Goal: Navigation & Orientation: Understand site structure

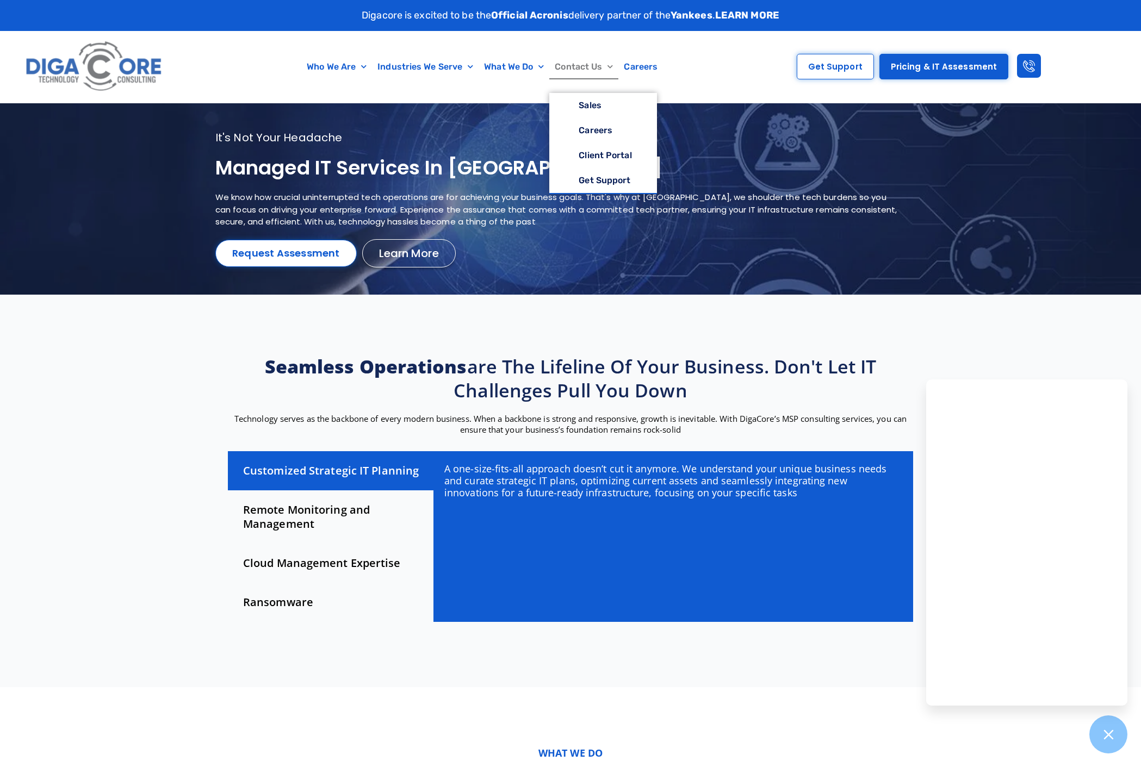
click at [584, 64] on link "Contact Us" at bounding box center [583, 66] width 69 height 25
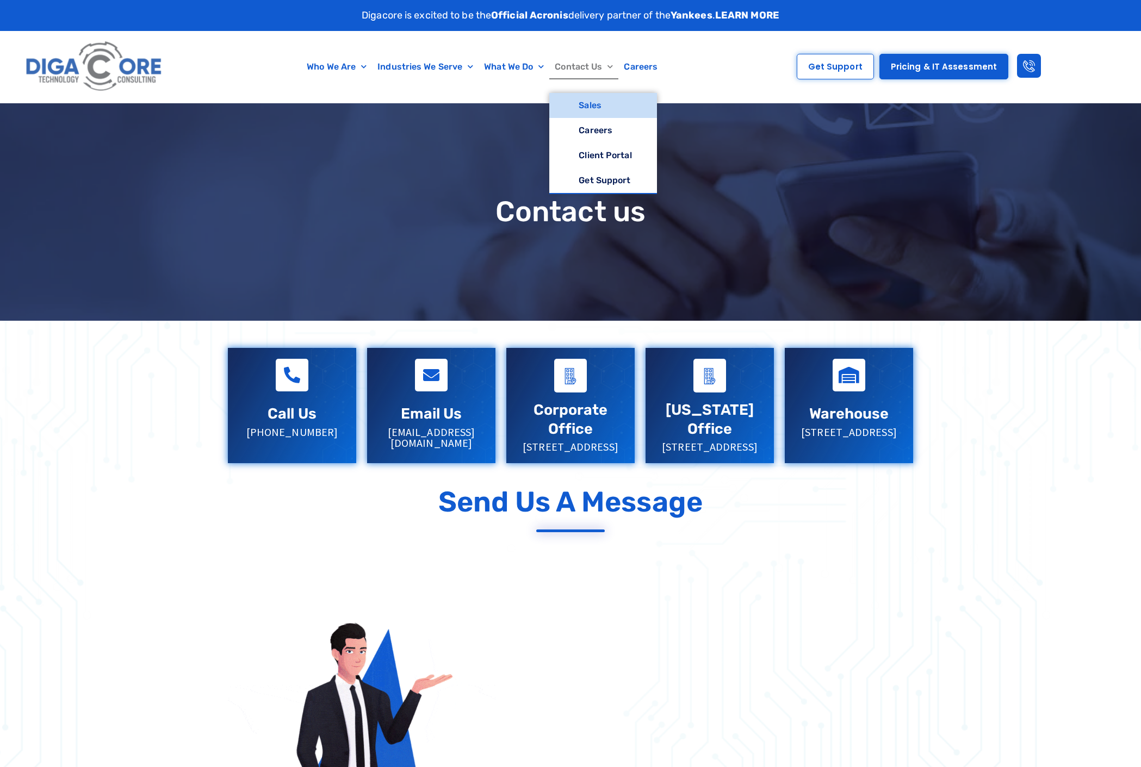
click at [584, 65] on link "Contact Us" at bounding box center [583, 66] width 69 height 25
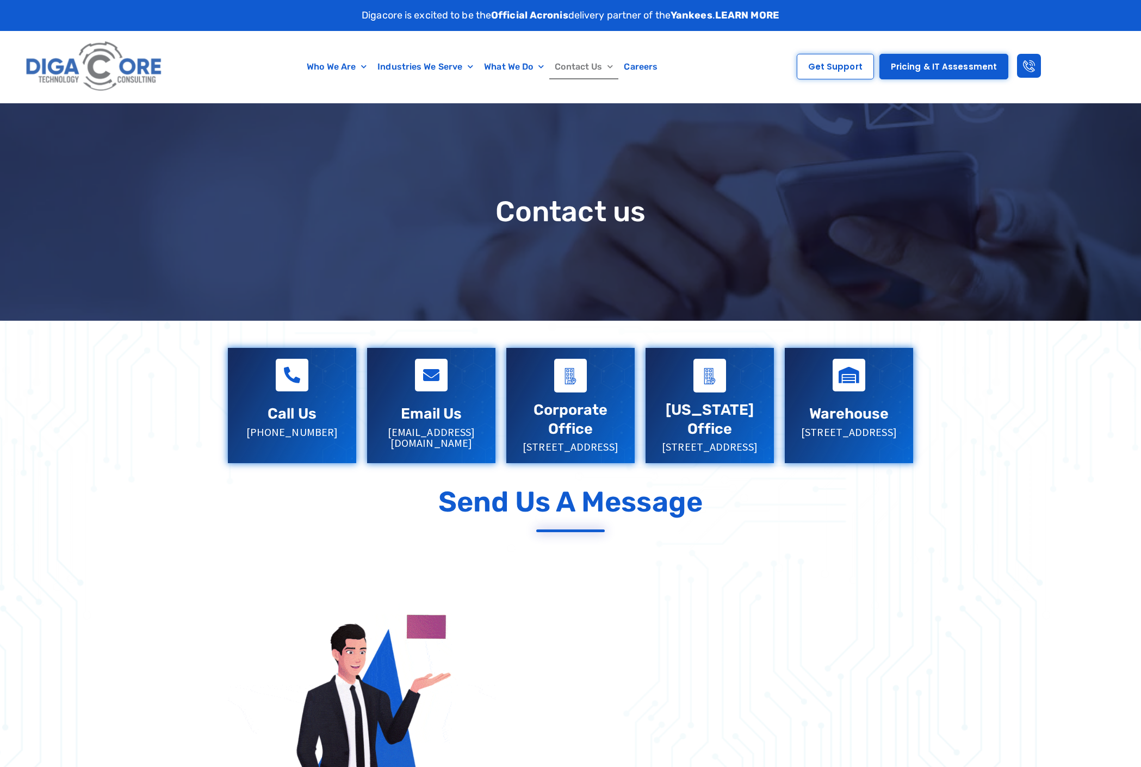
click at [584, 65] on link "Contact Us" at bounding box center [583, 66] width 69 height 25
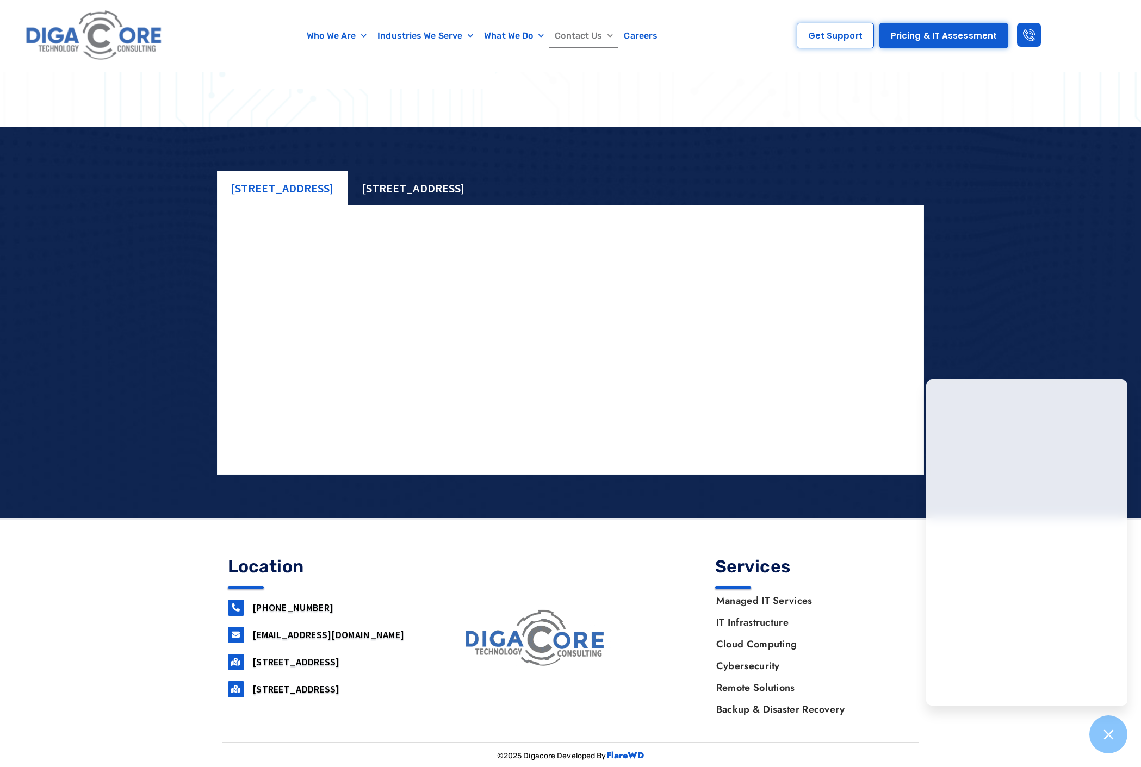
scroll to position [934, 0]
click at [338, 34] on link "Who We Are" at bounding box center [336, 35] width 71 height 25
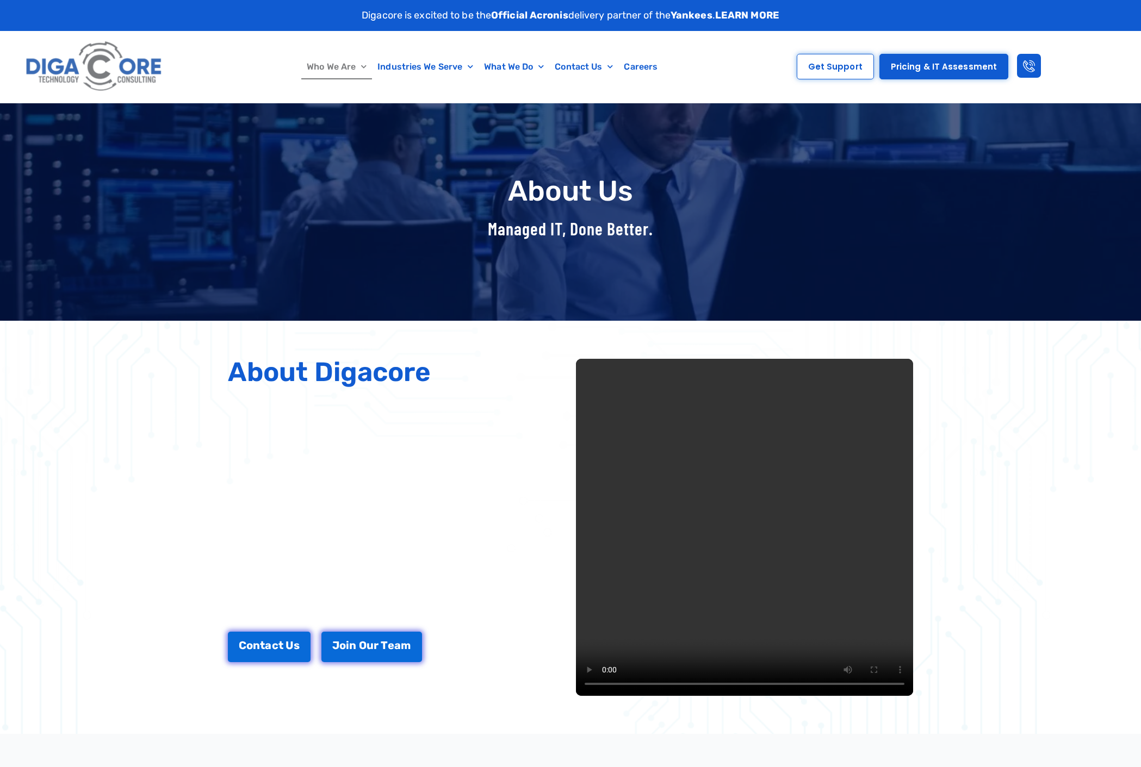
click at [338, 34] on div "Who We Are About Us Our Leadership Testimonials Blog Industries We Serve Health…" at bounding box center [459, 67] width 564 height 72
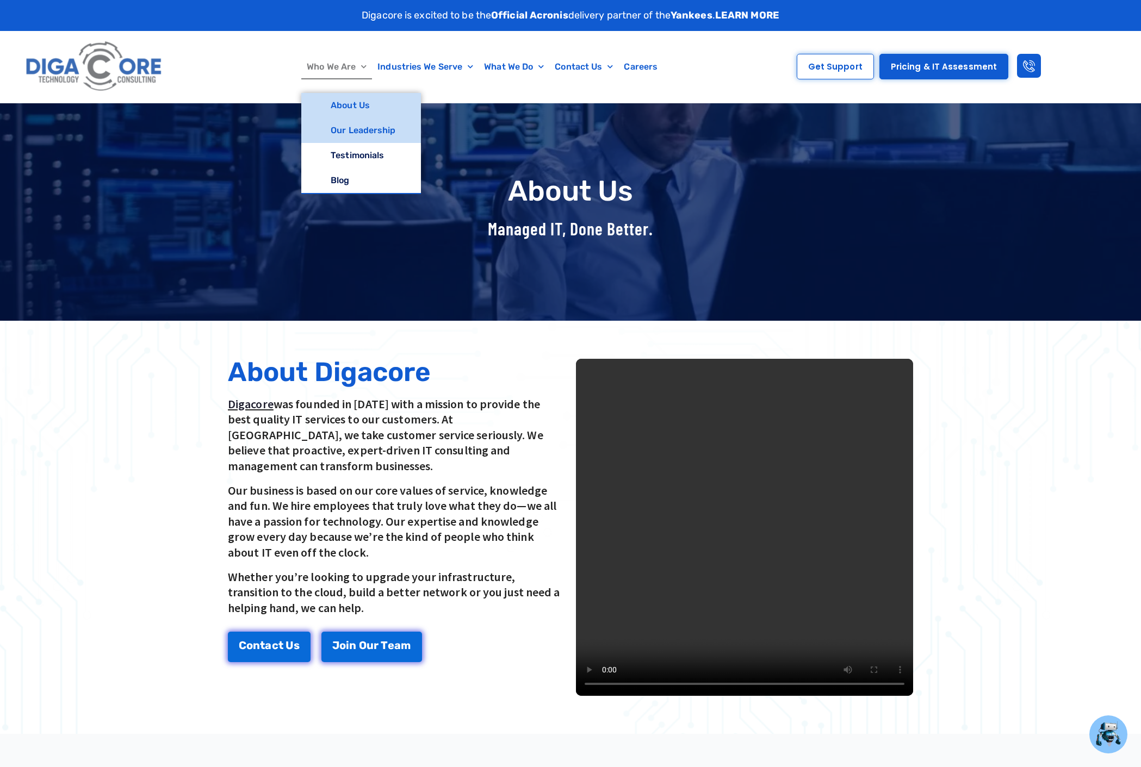
click at [342, 135] on link "Our Leadership" at bounding box center [360, 130] width 119 height 25
